Goal: Communication & Community: Answer question/provide support

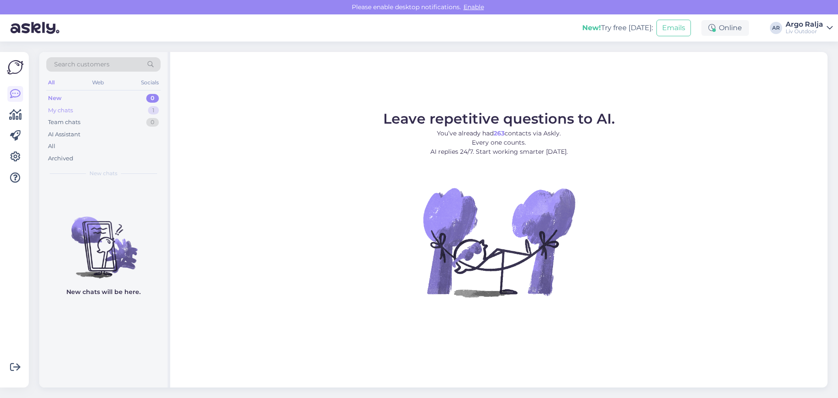
click at [85, 108] on div "My chats 1" at bounding box center [103, 110] width 114 height 12
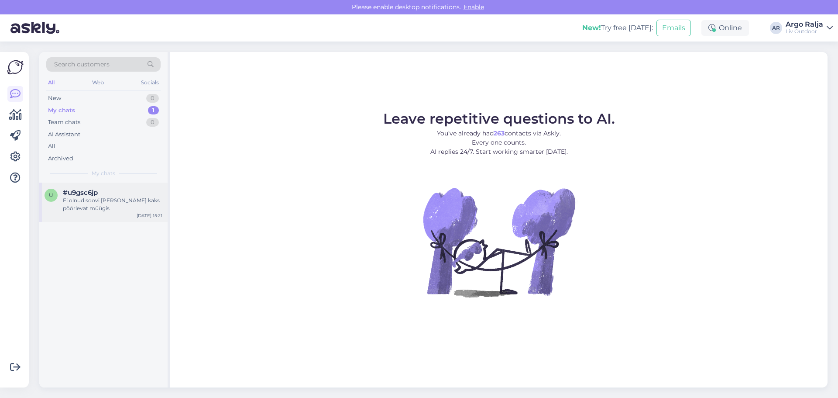
click at [95, 194] on span "#u9gsc6jp" at bounding box center [80, 193] width 35 height 8
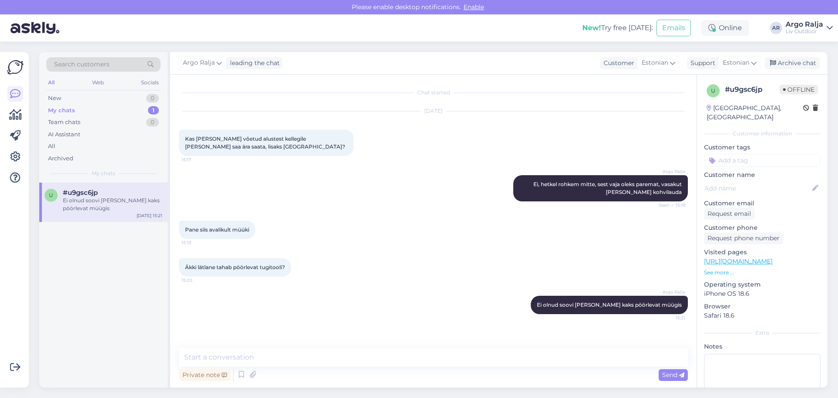
click at [53, 109] on div "My chats" at bounding box center [61, 110] width 27 height 9
click at [60, 95] on div "New" at bounding box center [54, 98] width 13 height 9
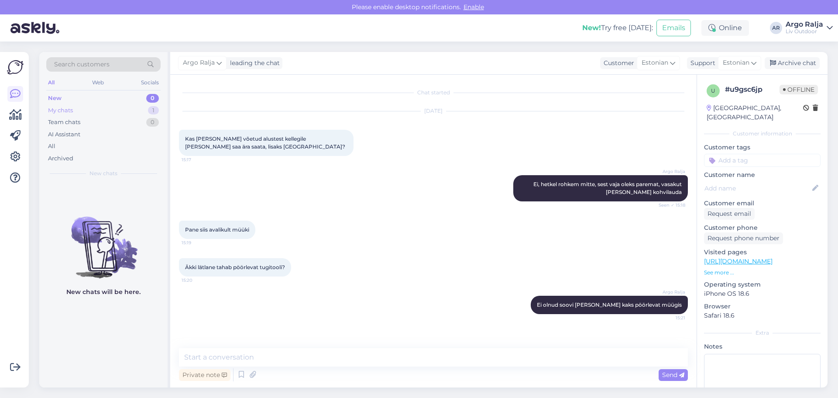
click at [69, 110] on div "My chats" at bounding box center [60, 110] width 25 height 9
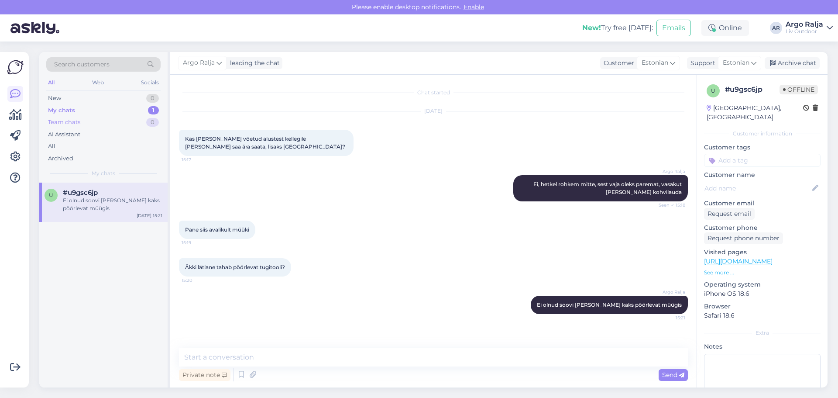
click at [53, 124] on div "Team chats" at bounding box center [64, 122] width 32 height 9
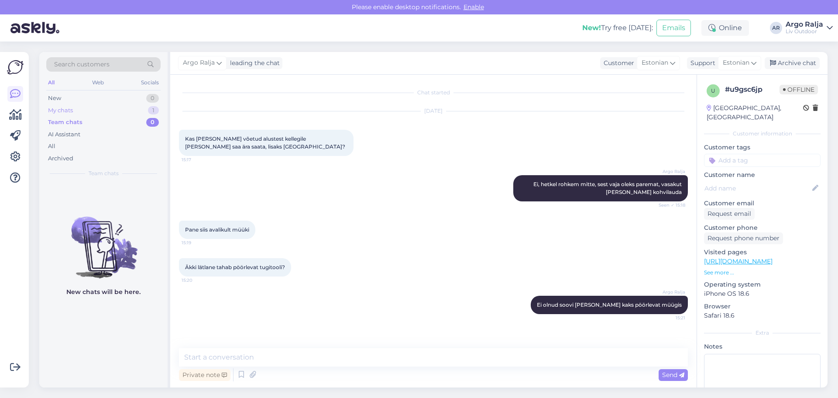
click at [56, 108] on div "My chats" at bounding box center [60, 110] width 25 height 9
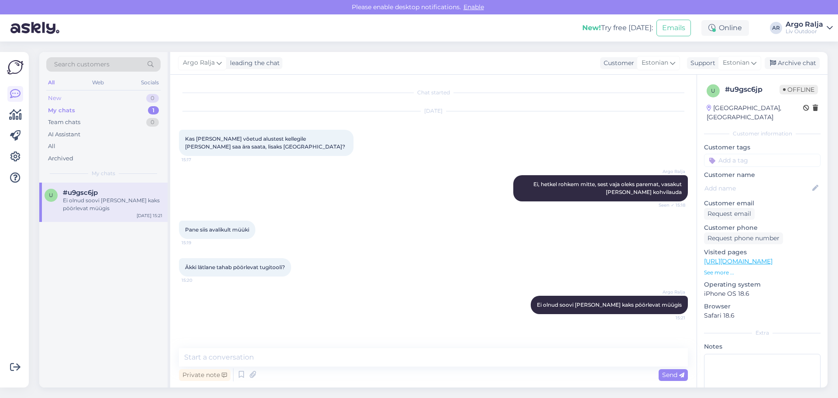
click at [52, 96] on div "New" at bounding box center [54, 98] width 13 height 9
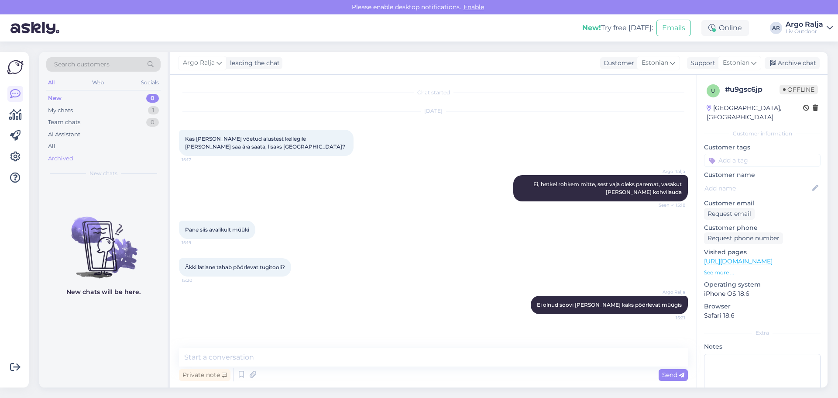
click at [65, 158] on div "Archived" at bounding box center [60, 158] width 25 height 9
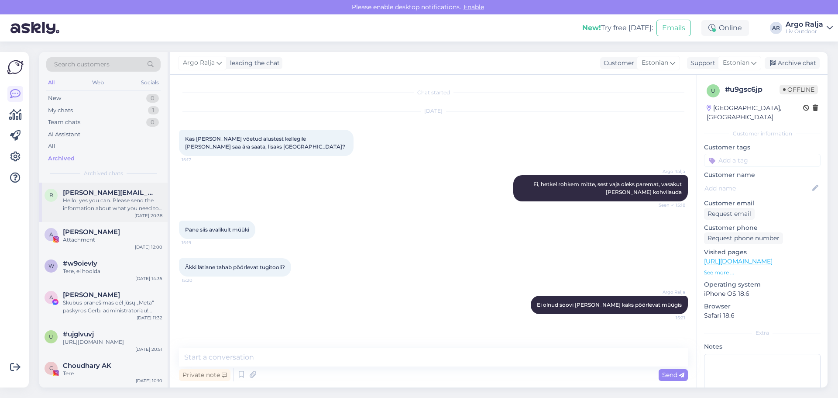
click at [114, 200] on div "Hello, yes you can. Please send the information about what you need to [EMAIL_A…" at bounding box center [113, 205] width 100 height 16
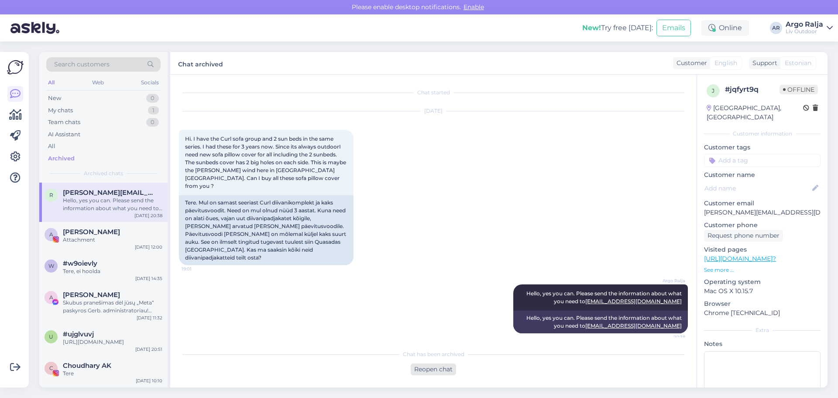
click at [430, 366] on div "Reopen chat" at bounding box center [433, 369] width 45 height 12
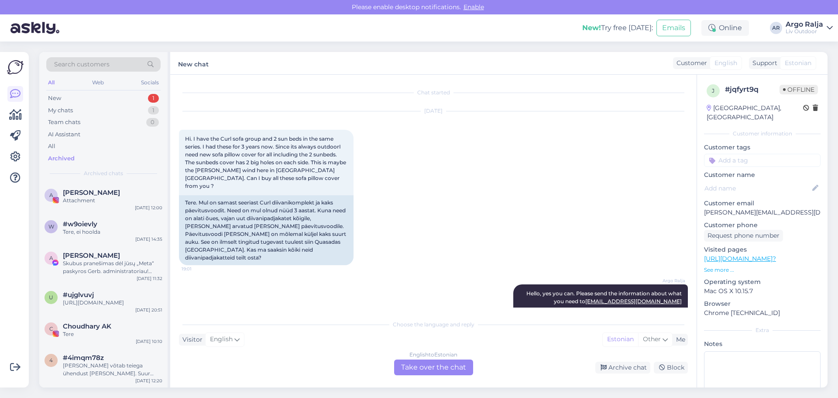
click at [430, 366] on div "English to Estonian Take over the chat" at bounding box center [433, 367] width 79 height 16
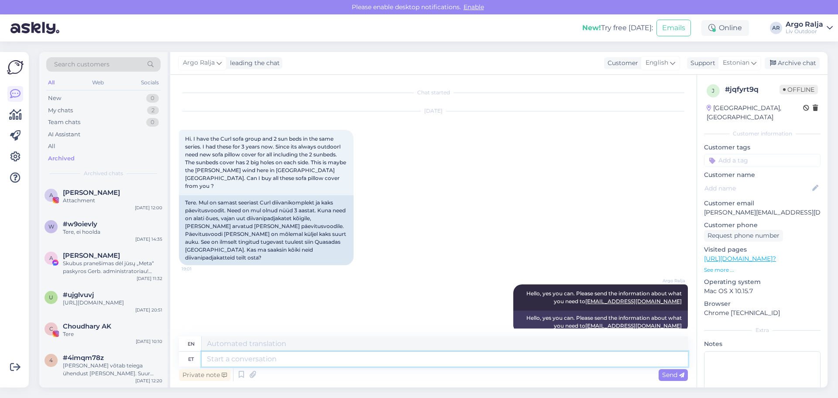
click at [378, 363] on textarea at bounding box center [445, 359] width 486 height 15
type textarea "Arve"
type textarea "Invoice"
type textarea "Arve leiate"
type textarea "You can find the invoice"
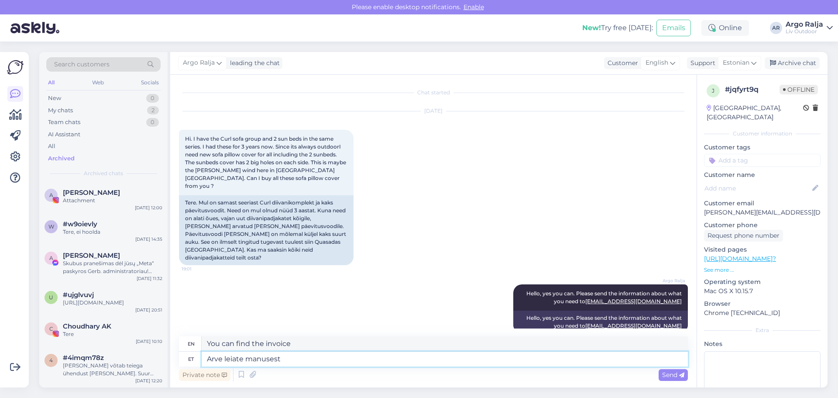
type textarea "Arve leiate manusest."
type textarea "You can find the invoice in the attachment."
drag, startPoint x: 385, startPoint y: 342, endPoint x: 186, endPoint y: 347, distance: 198.8
click at [186, 347] on div "en You can find the invoice in the attachment." at bounding box center [433, 343] width 509 height 15
drag, startPoint x: 321, startPoint y: 361, endPoint x: 192, endPoint y: 361, distance: 128.4
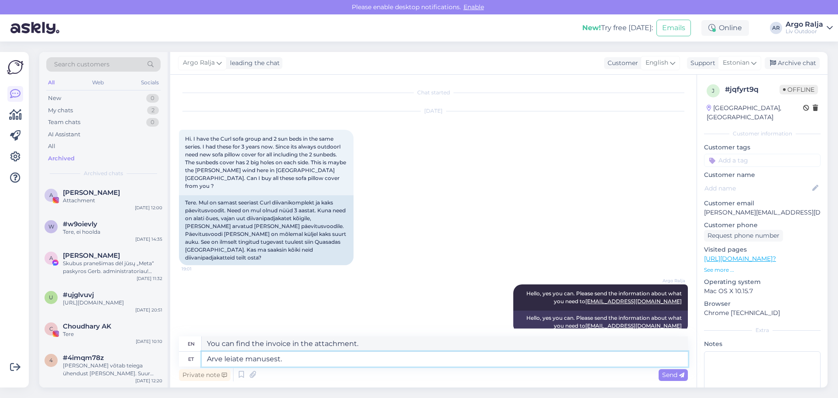
click at [192, 361] on div "et Arve leiate manusest." at bounding box center [433, 359] width 509 height 15
type textarea "Ilusat"
type textarea "Beautiful"
type textarea "Ilusat päeva!"
type textarea "Have a nice day!"
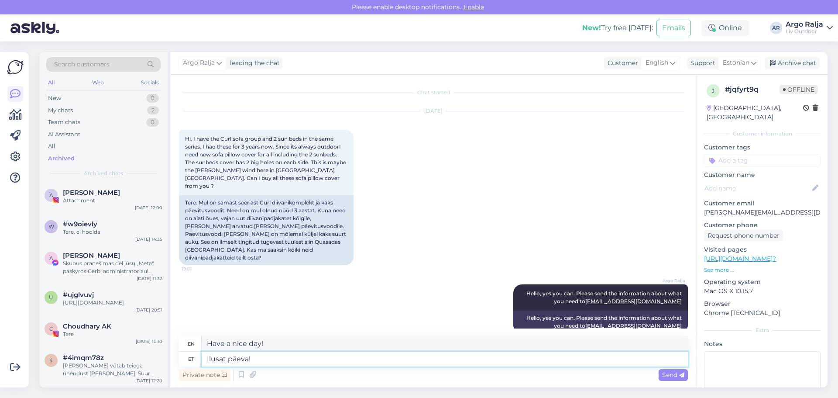
type textarea "Ilusat päeva!"
drag, startPoint x: 286, startPoint y: 345, endPoint x: 203, endPoint y: 344, distance: 83.4
click at [194, 345] on div "en Have a nice day!" at bounding box center [433, 343] width 509 height 15
